Goal: Information Seeking & Learning: Check status

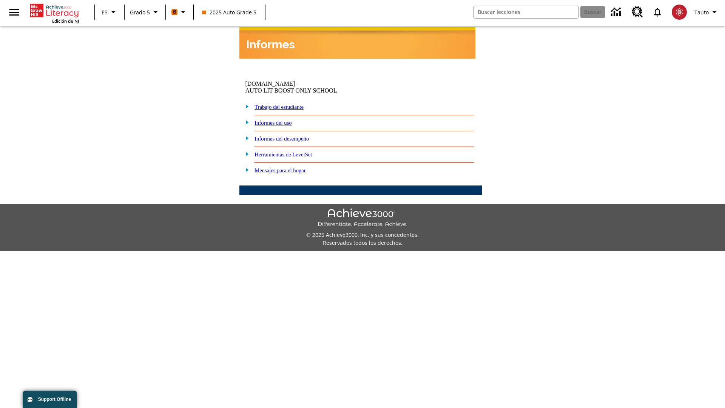
click at [295, 136] on link "Informes del desempeño" at bounding box center [282, 139] width 54 height 6
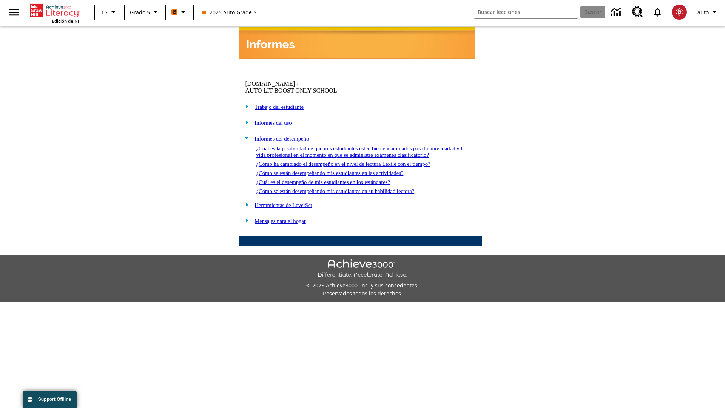
click at [352, 188] on link "¿Cómo se están desempeñando mis estudiantes en su habilidad lectora?" at bounding box center [335, 191] width 158 height 6
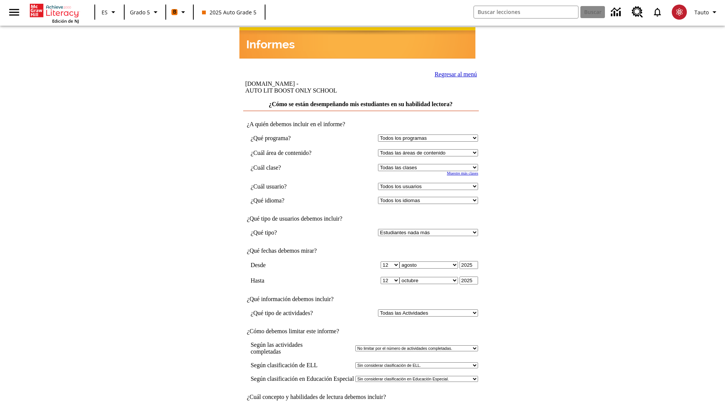
click at [430, 164] on select "Seleccionar una clase: Todas las clases 2025 Auto Grade 5 OL 2025 Auto Grade 6" at bounding box center [428, 167] width 100 height 7
select select "11133131"
click at [430, 183] on select "Todos los usuarios Cat, Sautoen Cat, Sautoes Cat1, Sautoss Donotlogin, Sautoen …" at bounding box center [428, 186] width 100 height 7
select select "21437107"
